Goal: Information Seeking & Learning: Check status

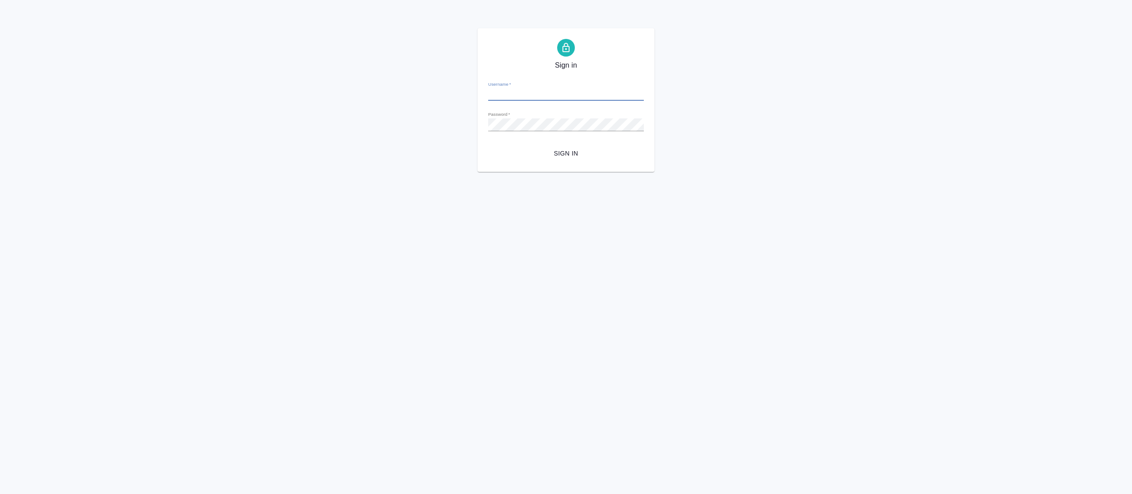
type input "fetisova@awatera.com"
click at [561, 160] on button "Sign in" at bounding box center [566, 153] width 156 height 16
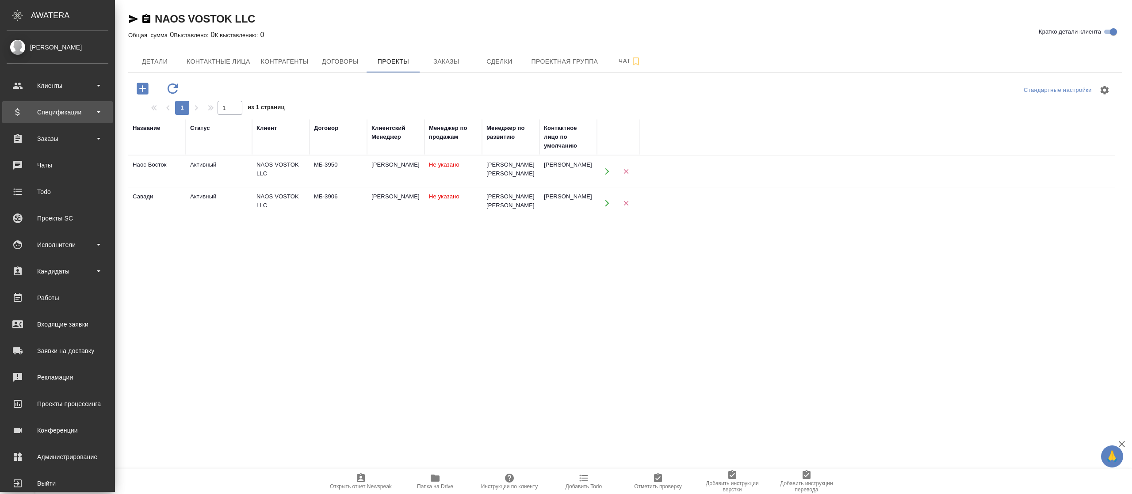
click at [49, 111] on div "Спецификации" at bounding box center [58, 112] width 102 height 13
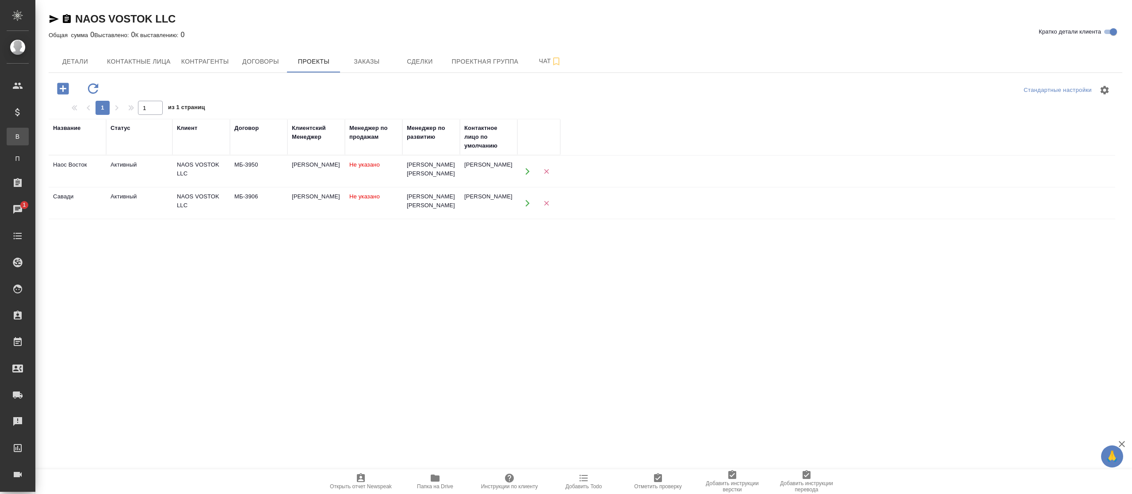
click at [29, 128] on link "В Все спецификации" at bounding box center [18, 137] width 22 height 18
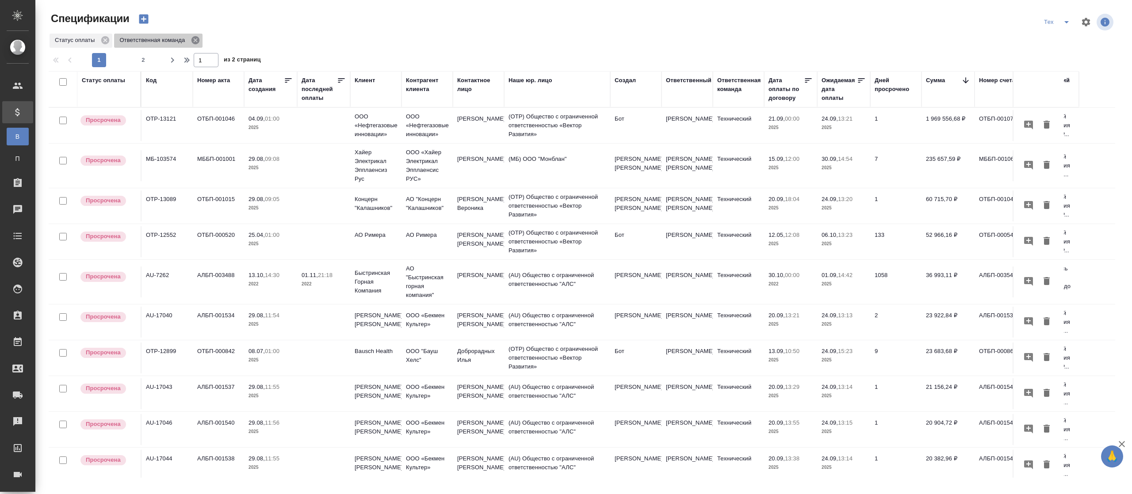
click at [195, 38] on icon at bounding box center [195, 40] width 8 height 8
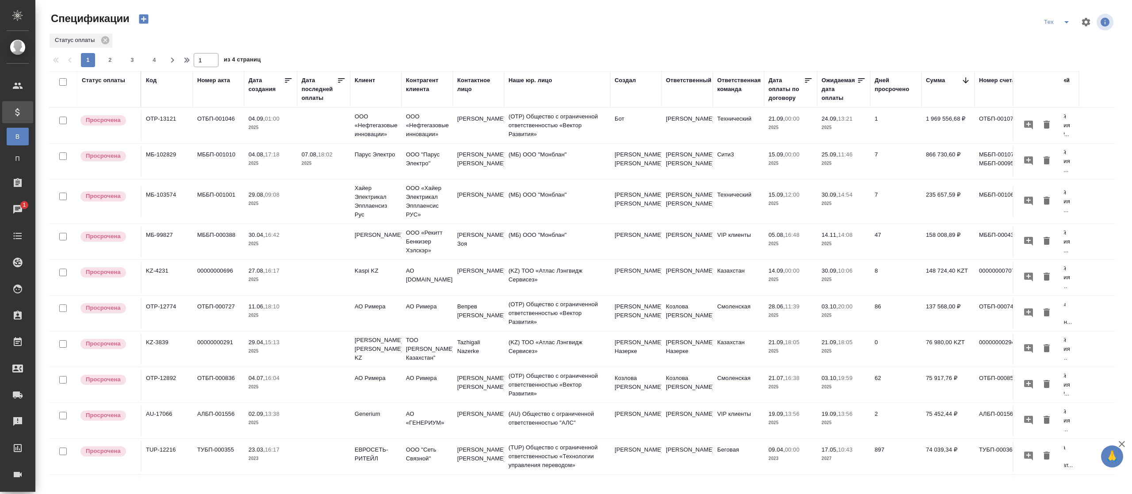
click at [356, 80] on div "Клиент" at bounding box center [365, 80] width 20 height 9
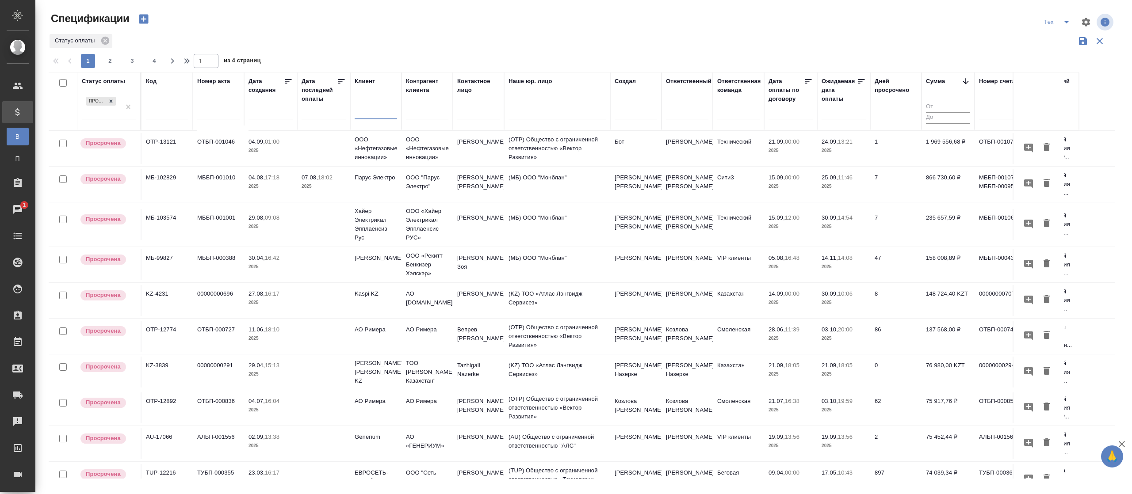
click at [365, 113] on input "text" at bounding box center [376, 113] width 42 height 11
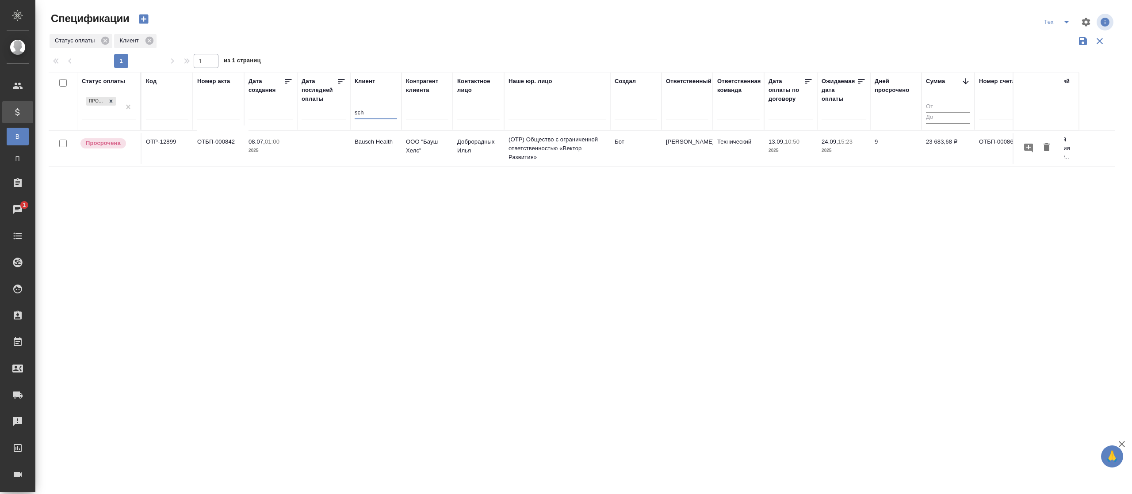
drag, startPoint x: 315, startPoint y: 106, endPoint x: 308, endPoint y: 105, distance: 7.1
click at [308, 105] on tr "Статус оплаты Просрочена Код Номер акта Дата создания Дата последней оплаты Кли…" at bounding box center [623, 101] width 1148 height 58
click at [365, 115] on input "sch" at bounding box center [376, 113] width 42 height 11
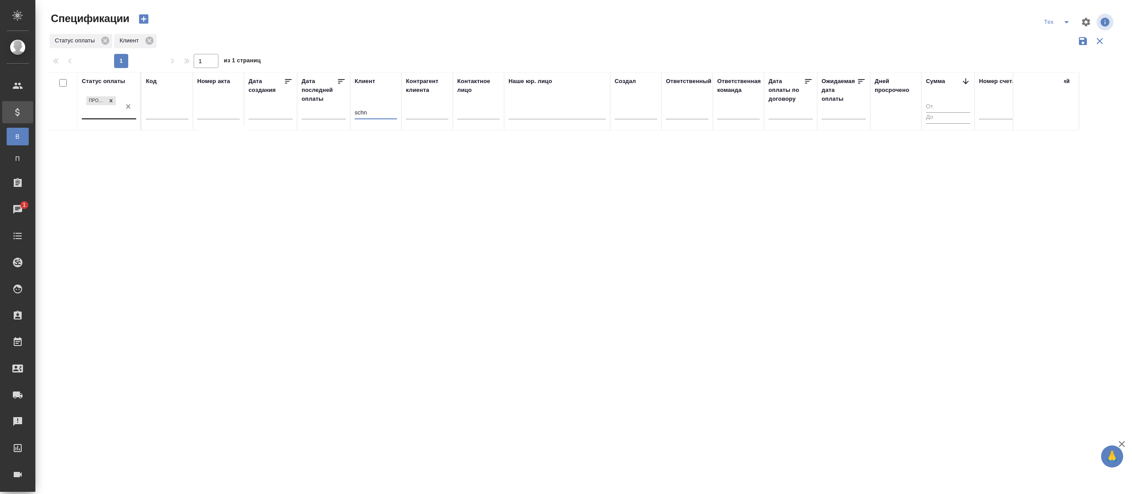
type input "schn"
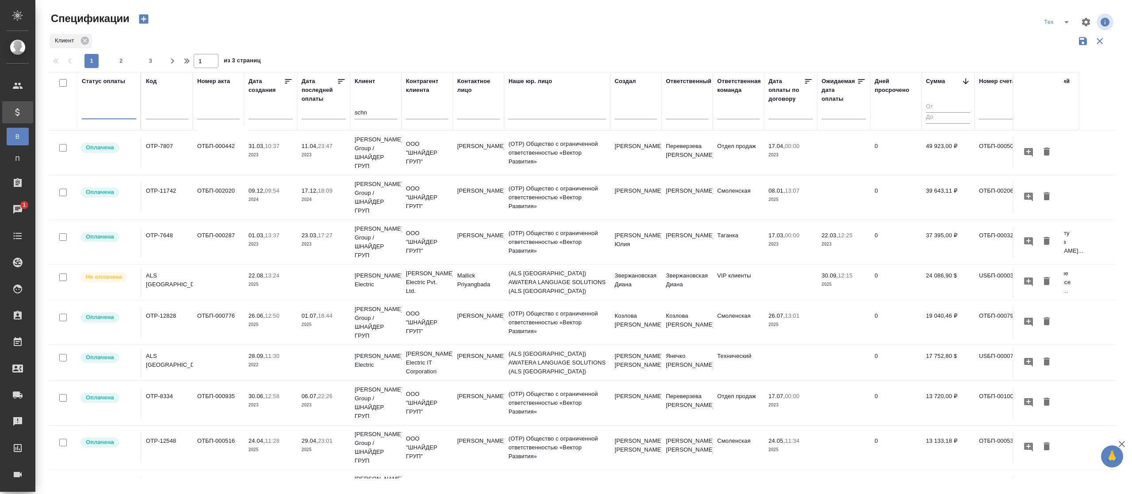
click at [158, 106] on div at bounding box center [167, 114] width 42 height 22
click at [158, 111] on input "text" at bounding box center [167, 113] width 42 height 11
type input "1244"
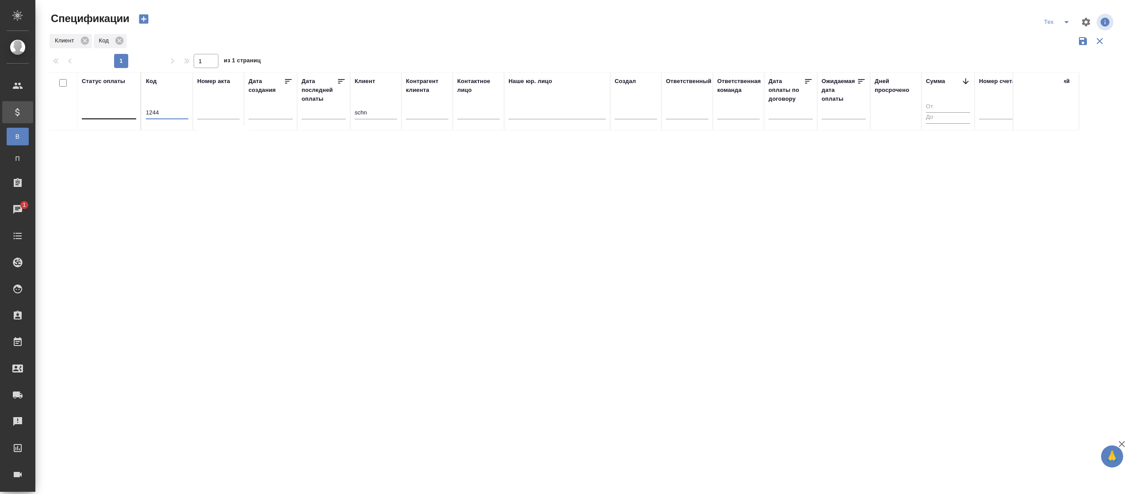
drag, startPoint x: 177, startPoint y: 109, endPoint x: 65, endPoint y: 96, distance: 112.7
click at [65, 96] on tr "Статус оплаты Код 1244 Номер акта Дата создания Дата последней оплаты Клиент sc…" at bounding box center [623, 101] width 1148 height 58
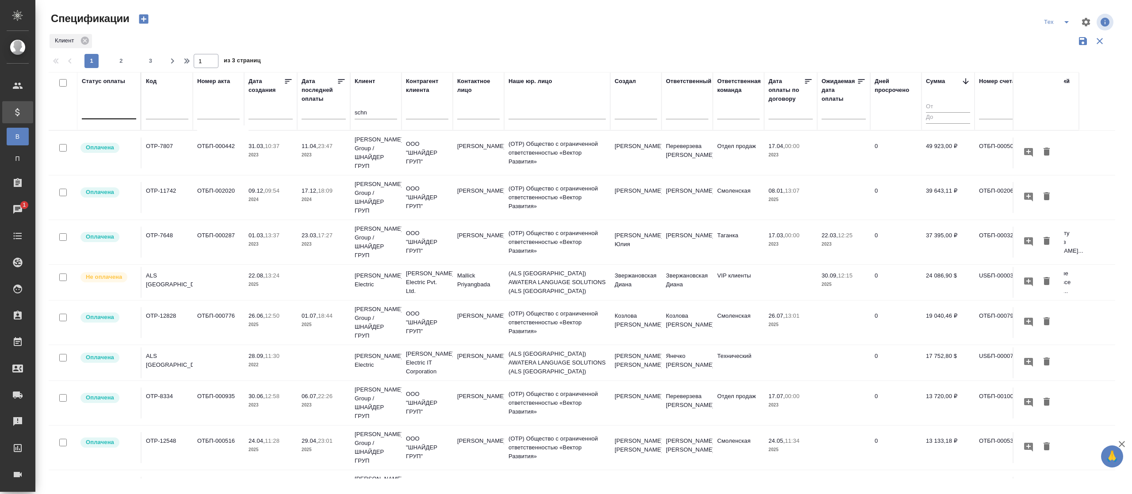
click at [98, 97] on div "Статус оплаты" at bounding box center [109, 101] width 54 height 49
click at [102, 108] on div at bounding box center [109, 110] width 54 height 13
type input "y"
type input "не опла"
click at [170, 142] on div "Не оплачена" at bounding box center [212, 139] width 133 height 16
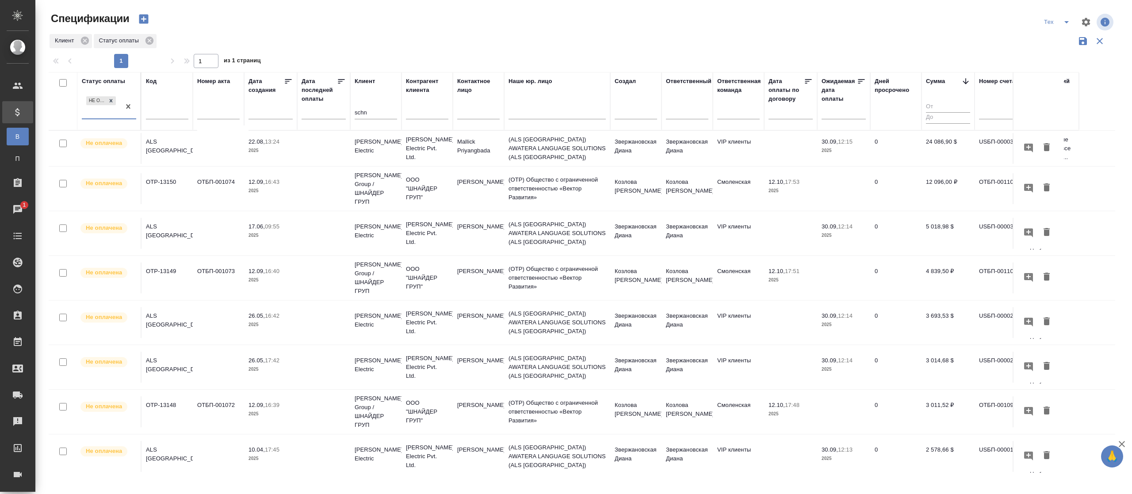
click at [839, 106] on input "text" at bounding box center [846, 112] width 39 height 12
click at [852, 224] on span "30" at bounding box center [851, 226] width 19 height 17
type div "[DATE]T21:00:00.000Z"
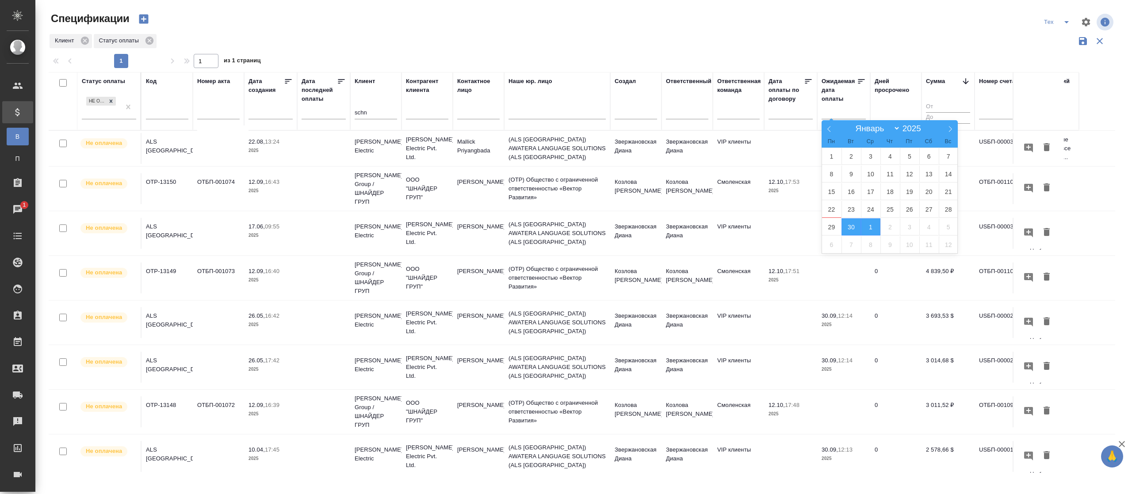
click at [868, 227] on span "1" at bounding box center [870, 226] width 19 height 17
